Goal: Task Accomplishment & Management: Use online tool/utility

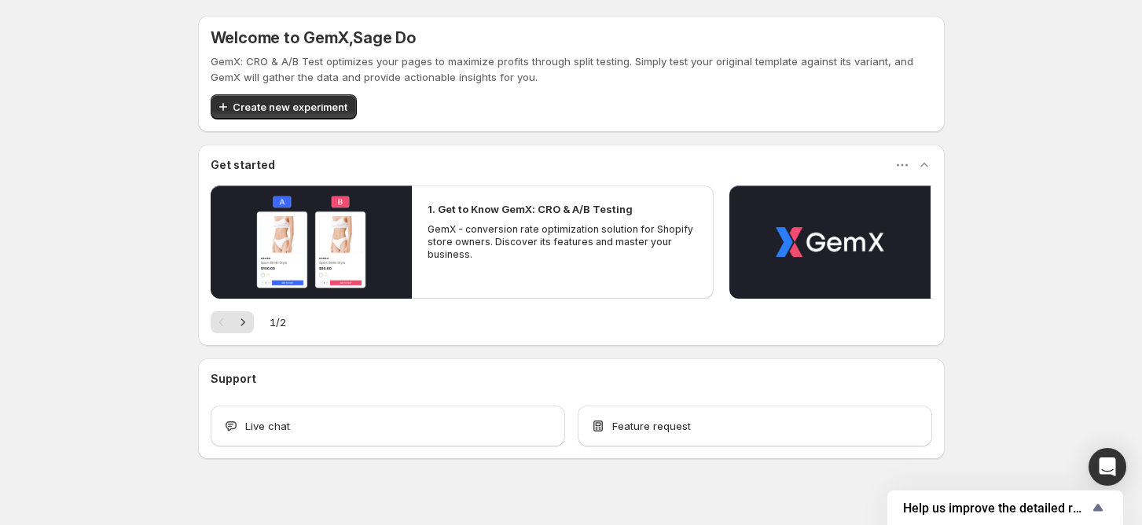
scroll to position [19, 0]
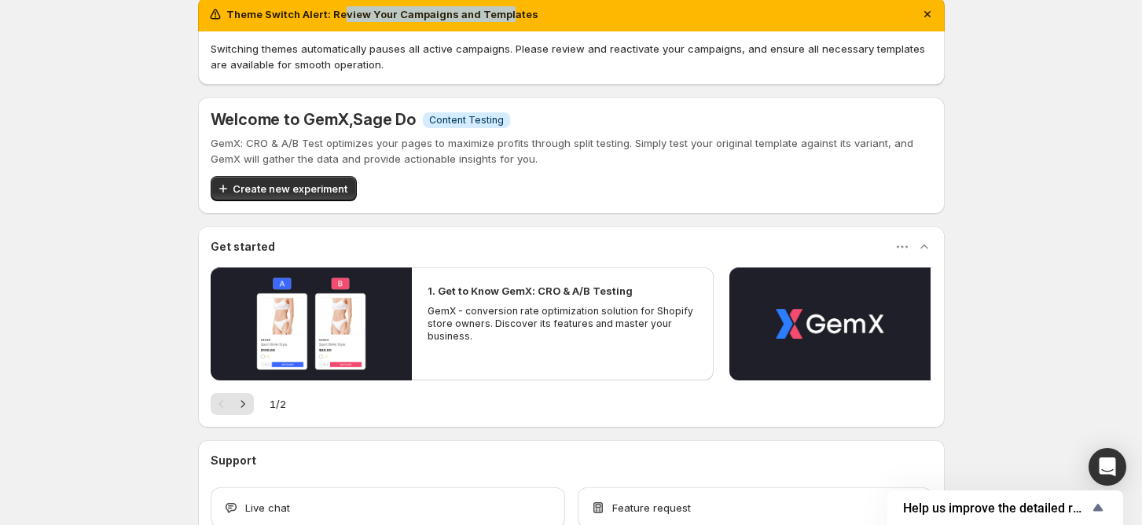
drag, startPoint x: 346, startPoint y: 14, endPoint x: 523, endPoint y: 14, distance: 177.6
click at [513, 14] on h2 "Theme Switch Alert: Review Your Campaigns and Templates" at bounding box center [382, 14] width 312 height 16
click at [533, 14] on div "Theme Switch Alert: Review Your Campaigns and Templates" at bounding box center [572, 14] width 728 height 16
click at [931, 16] on icon "Dismiss notification" at bounding box center [928, 14] width 16 height 16
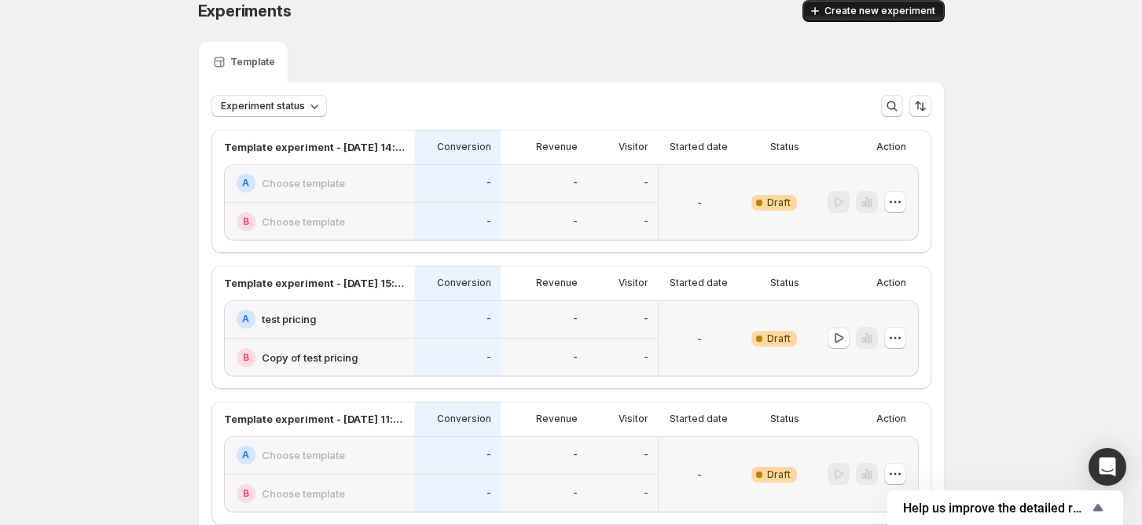
click at [858, 12] on span "Create new experiment" at bounding box center [880, 11] width 111 height 13
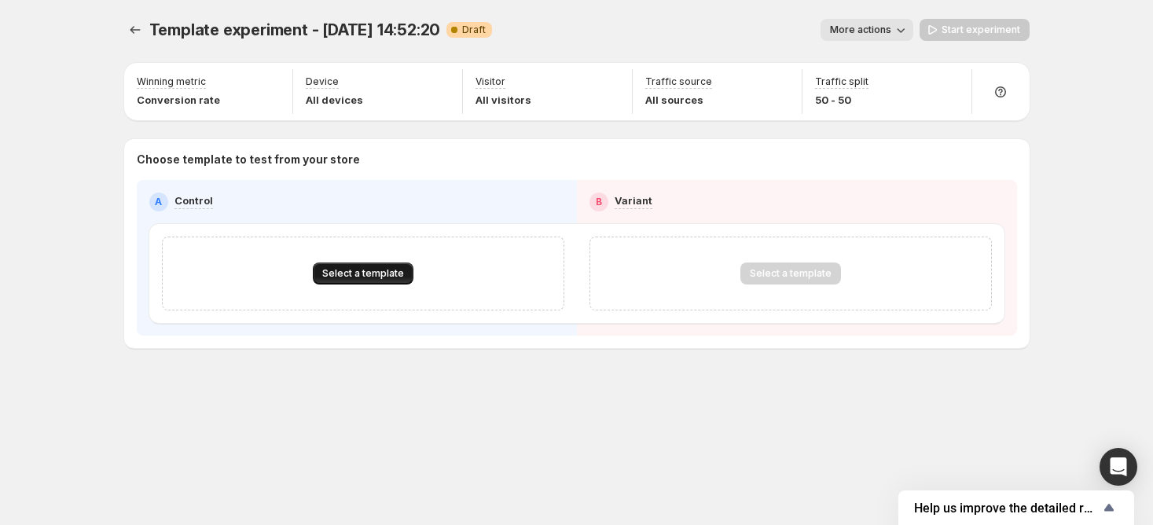
click at [360, 264] on button "Select a template" at bounding box center [363, 274] width 101 height 22
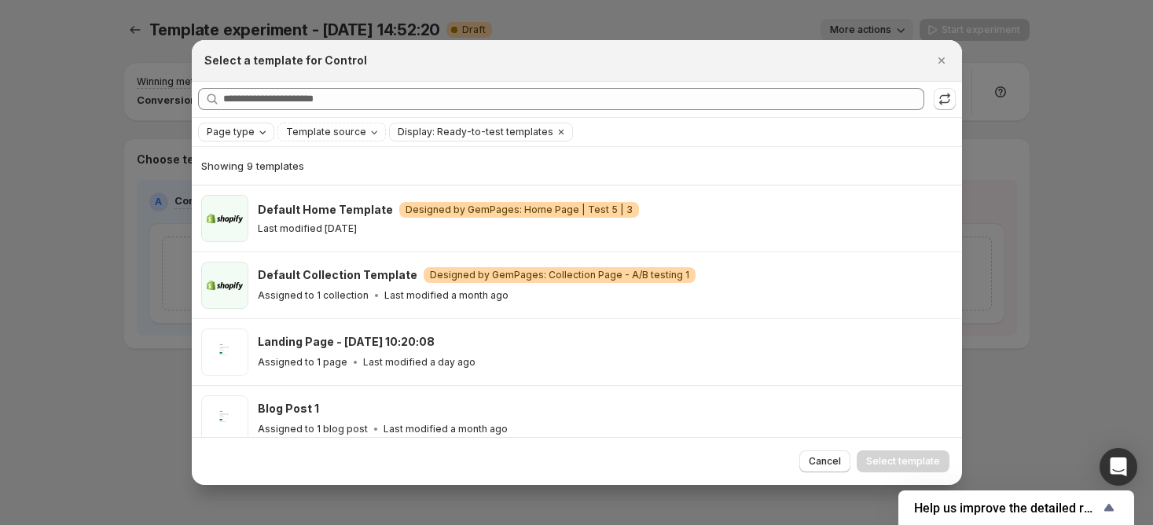
click at [250, 127] on span "Page type" at bounding box center [231, 132] width 48 height 13
click at [264, 166] on span "Landing page" at bounding box center [261, 162] width 68 height 13
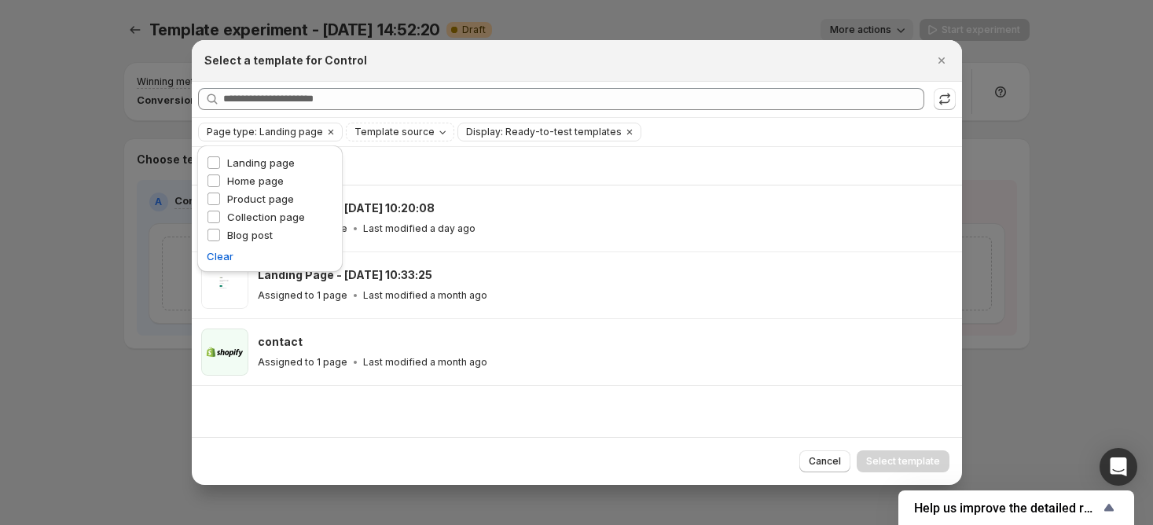
click at [553, 465] on div "Cancel Select template" at bounding box center [576, 461] width 745 height 22
click at [935, 60] on icon "Close" at bounding box center [942, 61] width 16 height 16
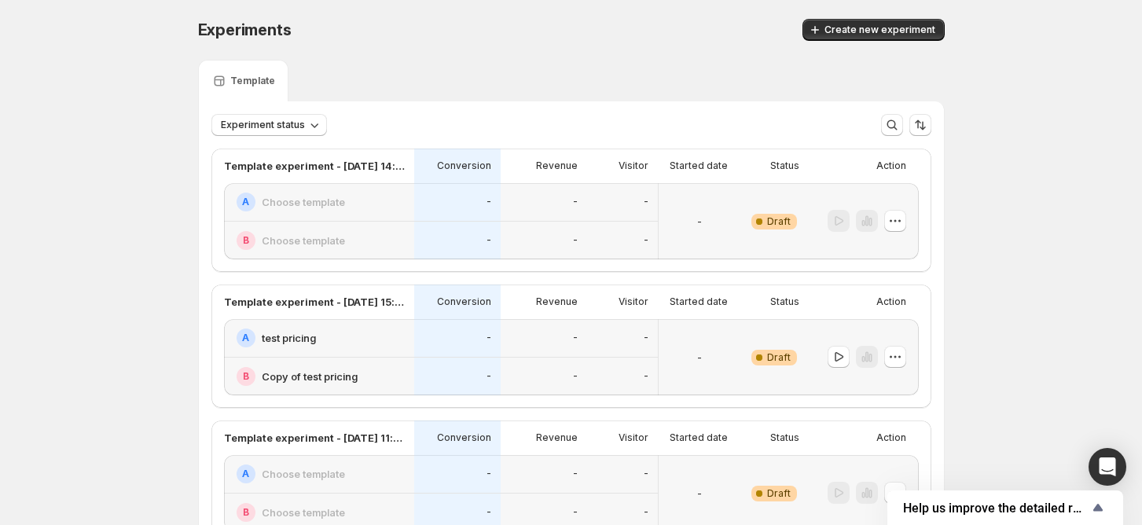
drag, startPoint x: 826, startPoint y: 34, endPoint x: 320, endPoint y: 46, distance: 506.4
click at [320, 46] on div "Experiments. This page is ready Experiments Create new experiment" at bounding box center [571, 30] width 747 height 60
